Goal: Find specific page/section: Find specific page/section

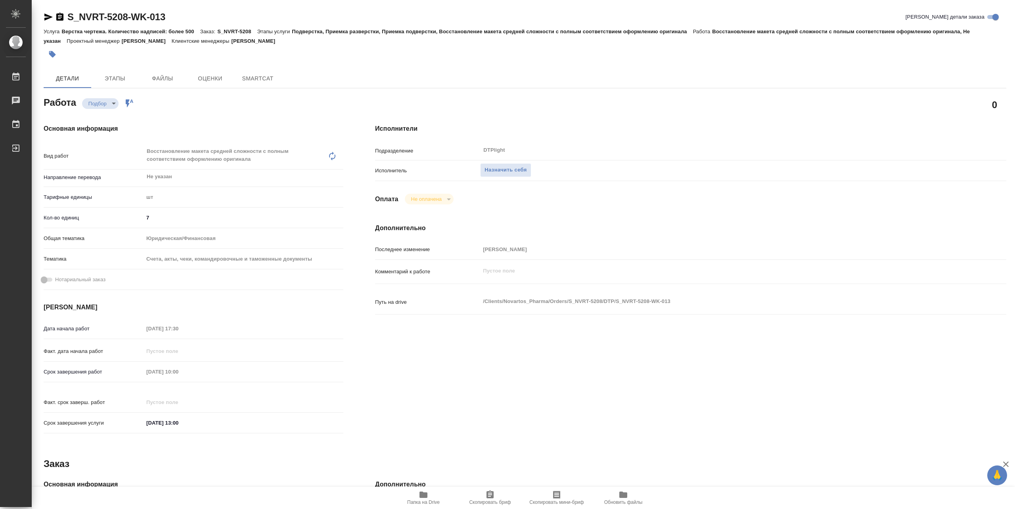
type textarea "x"
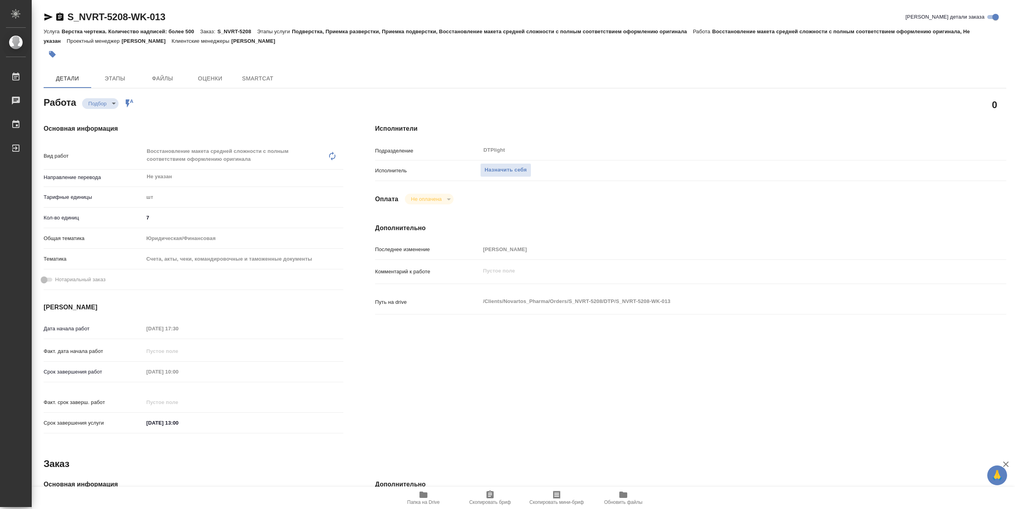
type textarea "x"
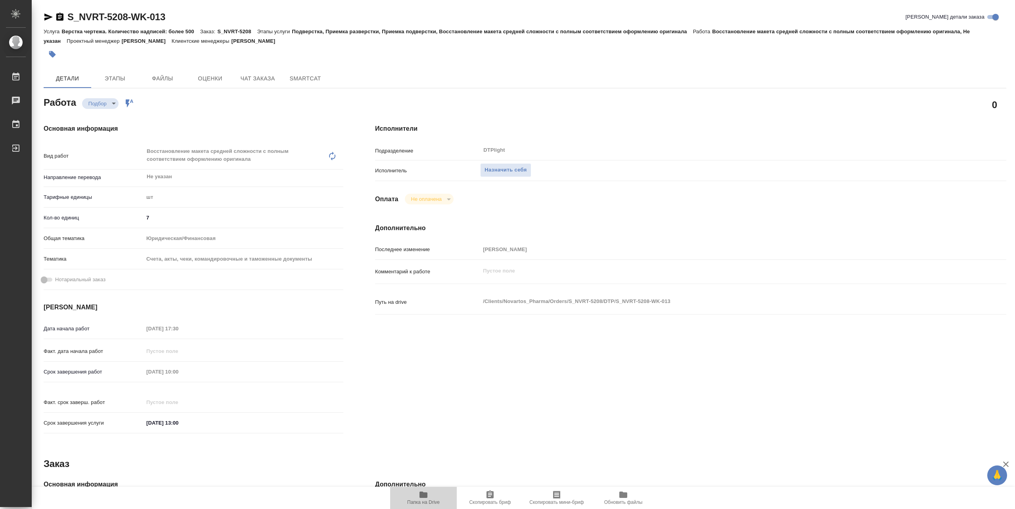
click at [432, 495] on span "Папка на Drive" at bounding box center [423, 497] width 57 height 15
type textarea "x"
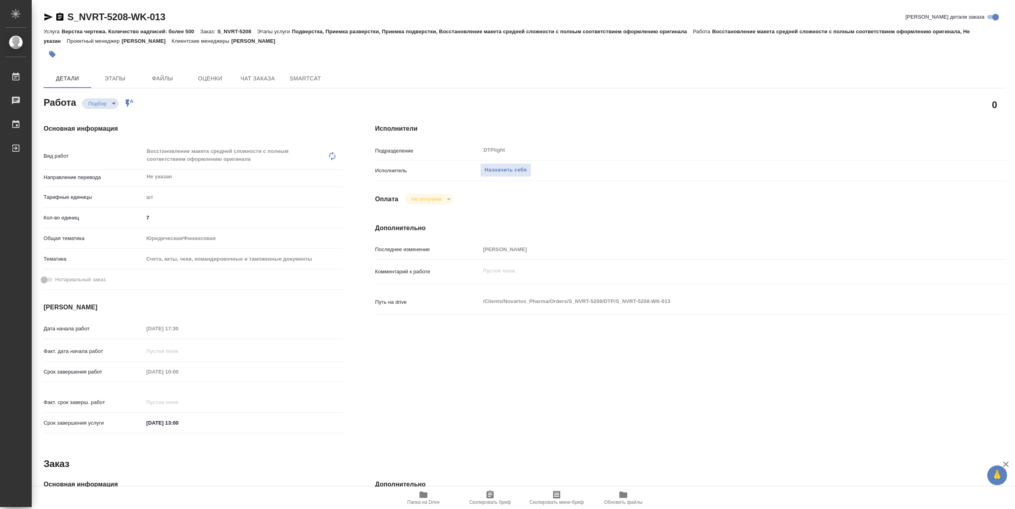
type textarea "x"
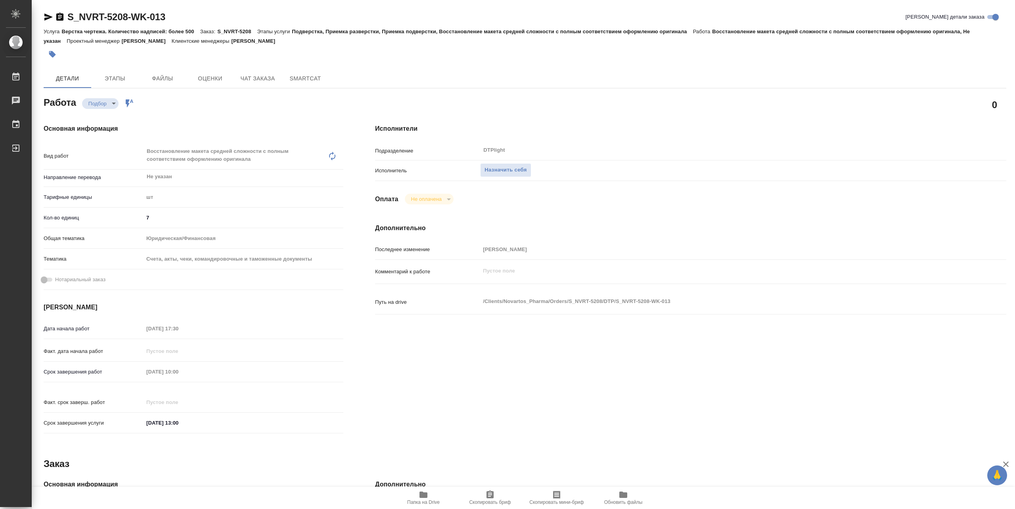
type textarea "x"
